Goal: Find specific page/section: Find specific page/section

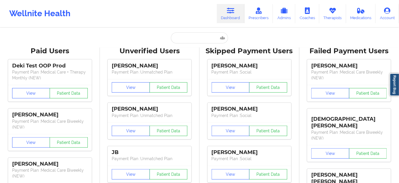
type input "[EMAIL_ADDRESS][PERSON_NAME][DOMAIN_NAME]"
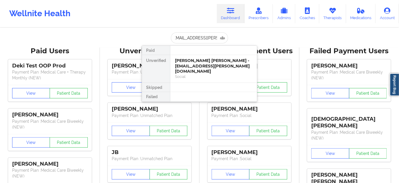
click at [194, 63] on div "[PERSON_NAME] [PERSON_NAME] - [EMAIL_ADDRESS][PERSON_NAME][DOMAIN_NAME]" at bounding box center [213, 66] width 77 height 16
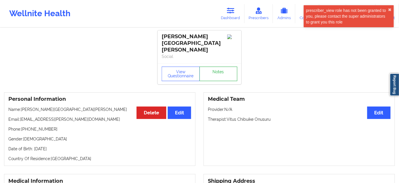
click at [215, 66] on link "Notes" at bounding box center [219, 73] width 38 height 14
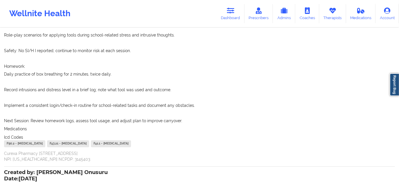
scroll to position [245, 0]
click at [229, 17] on link "Dashboard" at bounding box center [231, 13] width 28 height 19
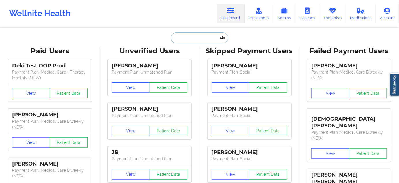
click at [210, 40] on input "text" at bounding box center [199, 37] width 57 height 11
paste input "[EMAIL_ADDRESS][DOMAIN_NAME]"
type input "[EMAIL_ADDRESS][DOMAIN_NAME]"
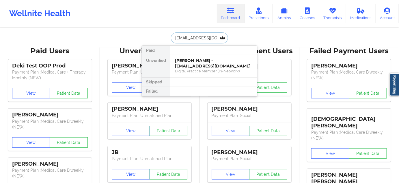
click at [198, 68] on div "Digital Practice Member (In-Network)" at bounding box center [213, 70] width 77 height 5
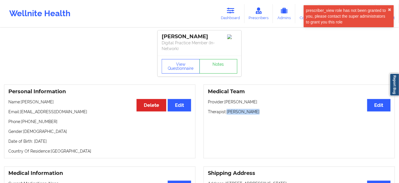
drag, startPoint x: 227, startPoint y: 112, endPoint x: 264, endPoint y: 112, distance: 37.0
click at [263, 112] on p "Therapist: [PERSON_NAME]" at bounding box center [299, 112] width 183 height 6
copy p "[PERSON_NAME]"
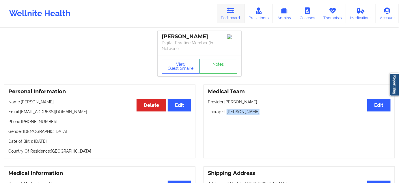
click at [237, 14] on link "Dashboard" at bounding box center [231, 13] width 28 height 19
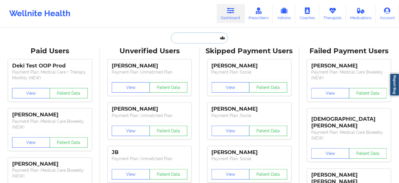
click at [184, 36] on input "text" at bounding box center [199, 37] width 57 height 11
paste input "[EMAIL_ADDRESS][DOMAIN_NAME]"
type input "[EMAIL_ADDRESS][DOMAIN_NAME]"
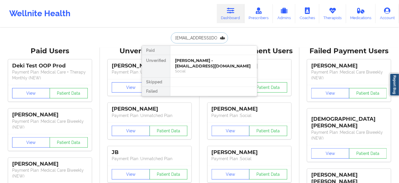
click at [189, 68] on div "Social" at bounding box center [213, 70] width 77 height 5
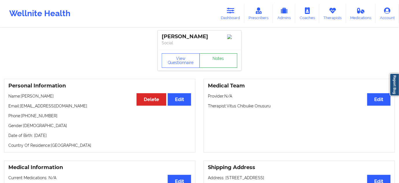
click at [216, 66] on link "Notes" at bounding box center [219, 60] width 38 height 14
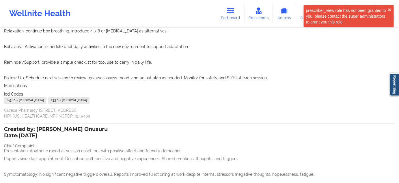
scroll to position [280, 0]
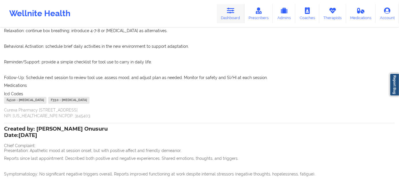
click at [228, 12] on icon at bounding box center [231, 11] width 8 height 6
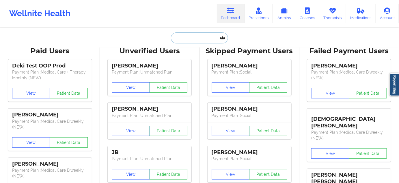
click at [198, 34] on input "text" at bounding box center [199, 37] width 57 height 11
paste input "[EMAIL_ADDRESS][DOMAIN_NAME]"
type input "[EMAIL_ADDRESS][DOMAIN_NAME]"
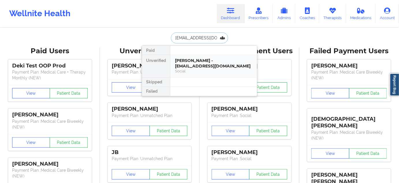
scroll to position [0, 20]
click at [194, 62] on div "[PERSON_NAME] - [EMAIL_ADDRESS][DOMAIN_NAME]" at bounding box center [213, 63] width 77 height 11
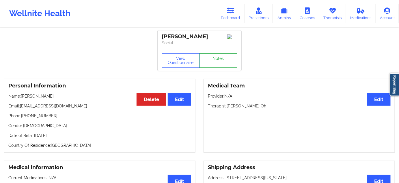
click at [216, 63] on link "Notes" at bounding box center [219, 60] width 38 height 14
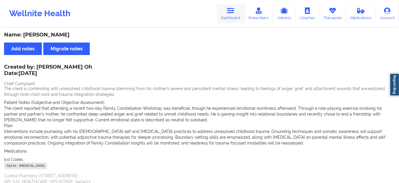
click at [229, 16] on link "Dashboard" at bounding box center [231, 13] width 28 height 19
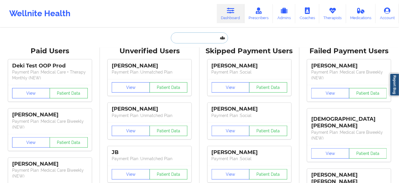
click at [194, 38] on input "text" at bounding box center [199, 37] width 57 height 11
paste input "[EMAIL_ADDRESS][DOMAIN_NAME]"
type input "[EMAIL_ADDRESS][DOMAIN_NAME]"
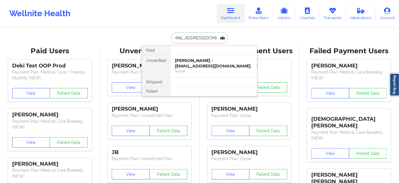
click at [191, 64] on div "[PERSON_NAME] - [EMAIL_ADDRESS][DOMAIN_NAME]" at bounding box center [213, 63] width 77 height 11
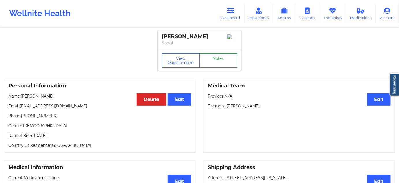
click at [216, 63] on link "Notes" at bounding box center [219, 60] width 38 height 14
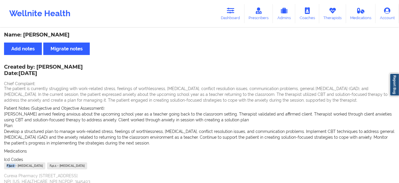
drag, startPoint x: 14, startPoint y: 165, endPoint x: 0, endPoint y: 165, distance: 14.4
click at [0, 165] on div "Name: [PERSON_NAME] Add notes Migrate notes Created by: [PERSON_NAME] Date: [DA…" at bounding box center [199, 181] width 399 height 307
drag, startPoint x: 101, startPoint y: 165, endPoint x: 88, endPoint y: 165, distance: 12.4
click at [88, 165] on div "F32.0 - [MEDICAL_DATA] F41.1 - [MEDICAL_DATA]" at bounding box center [199, 166] width 391 height 8
click at [229, 13] on icon at bounding box center [231, 11] width 8 height 6
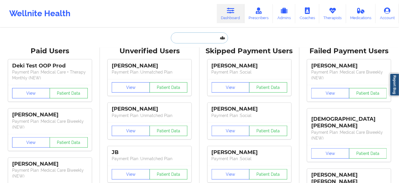
click at [209, 38] on input "text" at bounding box center [199, 37] width 57 height 11
paste input "[EMAIL_ADDRESS][DOMAIN_NAME]"
type input "[EMAIL_ADDRESS][DOMAIN_NAME]"
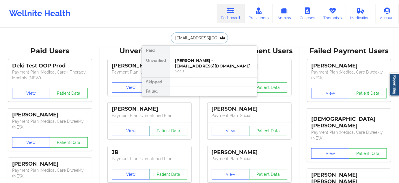
click at [194, 68] on div "Social" at bounding box center [213, 70] width 77 height 5
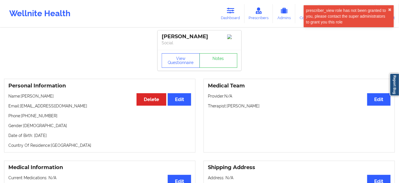
drag, startPoint x: 206, startPoint y: 37, endPoint x: 154, endPoint y: 38, distance: 52.3
copy div "[PERSON_NAME]"
click at [231, 12] on icon at bounding box center [231, 11] width 8 height 6
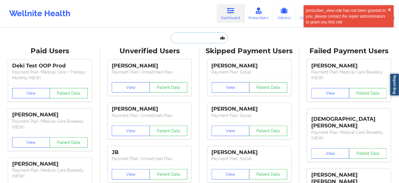
click at [185, 36] on input "text" at bounding box center [199, 37] width 57 height 11
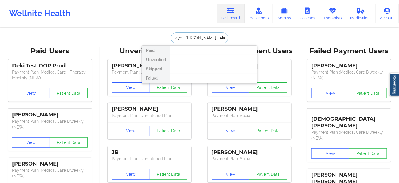
click at [189, 38] on input "aye [PERSON_NAME]" at bounding box center [199, 37] width 57 height 11
type input "[PERSON_NAME]"
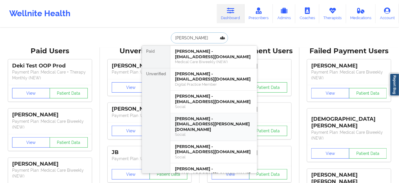
click at [199, 114] on div "[PERSON_NAME] - [EMAIL_ADDRESS][PERSON_NAME][DOMAIN_NAME] Social" at bounding box center [213, 127] width 87 height 28
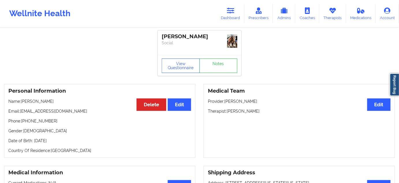
click at [191, 36] on div "[PERSON_NAME]" at bounding box center [200, 36] width 76 height 7
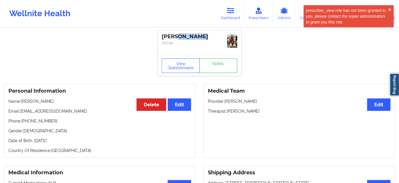
click at [191, 36] on div "[PERSON_NAME]" at bounding box center [200, 36] width 76 height 7
copy div "[PERSON_NAME]"
drag, startPoint x: 233, startPoint y: 8, endPoint x: 190, endPoint y: 20, distance: 44.2
click at [233, 8] on icon at bounding box center [231, 11] width 8 height 6
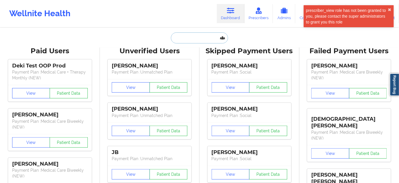
click at [194, 39] on input "text" at bounding box center [199, 37] width 57 height 11
paste input "CALIYAH"
type input "CALIYAH"
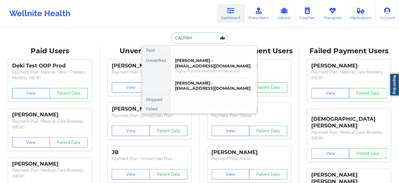
click at [191, 64] on div "[PERSON_NAME] - [EMAIL_ADDRESS][DOMAIN_NAME]" at bounding box center [213, 63] width 77 height 11
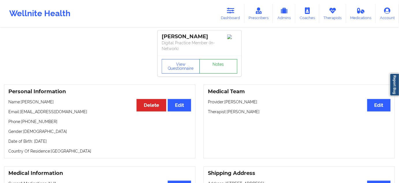
click at [214, 60] on link "Notes" at bounding box center [219, 66] width 38 height 14
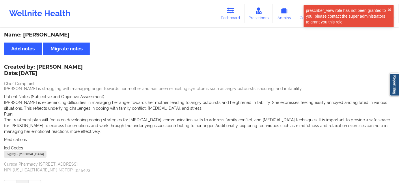
click at [34, 37] on div "Name: [PERSON_NAME]" at bounding box center [199, 34] width 391 height 7
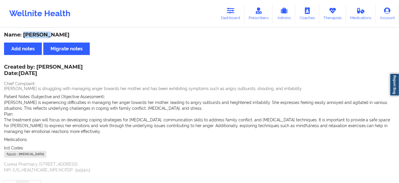
click at [34, 37] on div "Name: [PERSON_NAME]" at bounding box center [199, 34] width 391 height 7
copy div "Caliyah"
